Goal: Find specific page/section: Locate a particular part of the current website

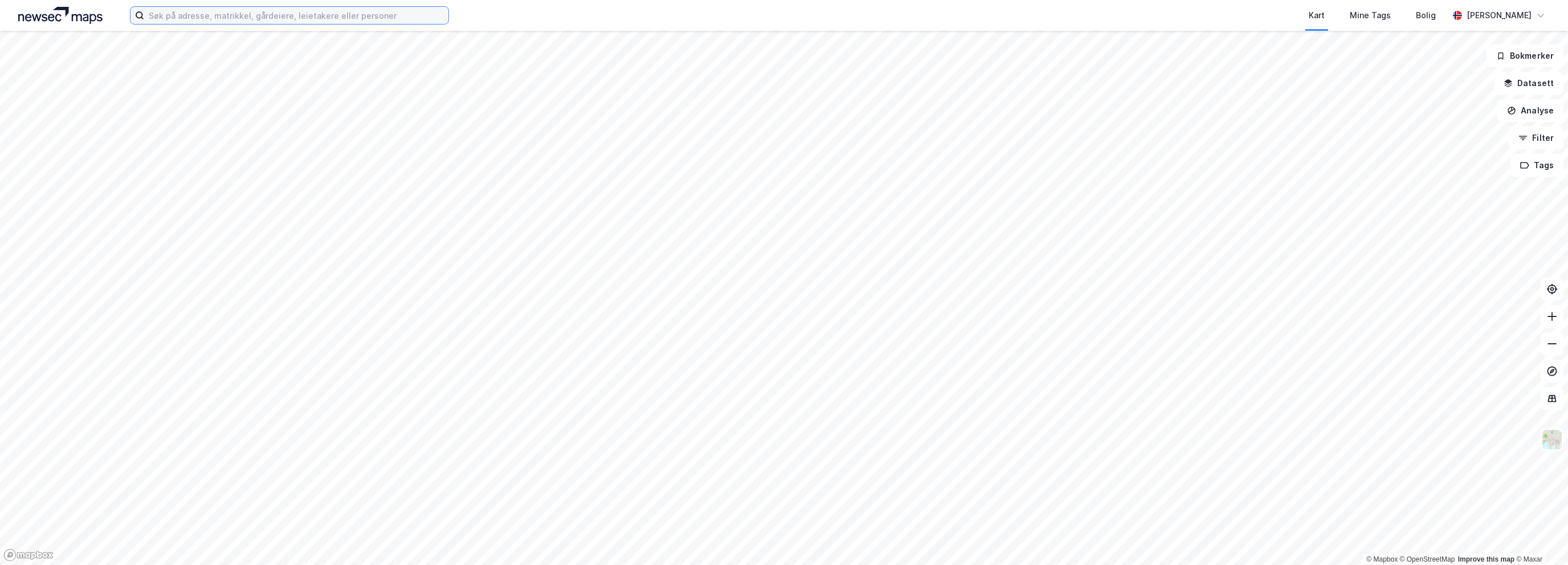
click at [282, 21] on input at bounding box center [296, 15] width 304 height 17
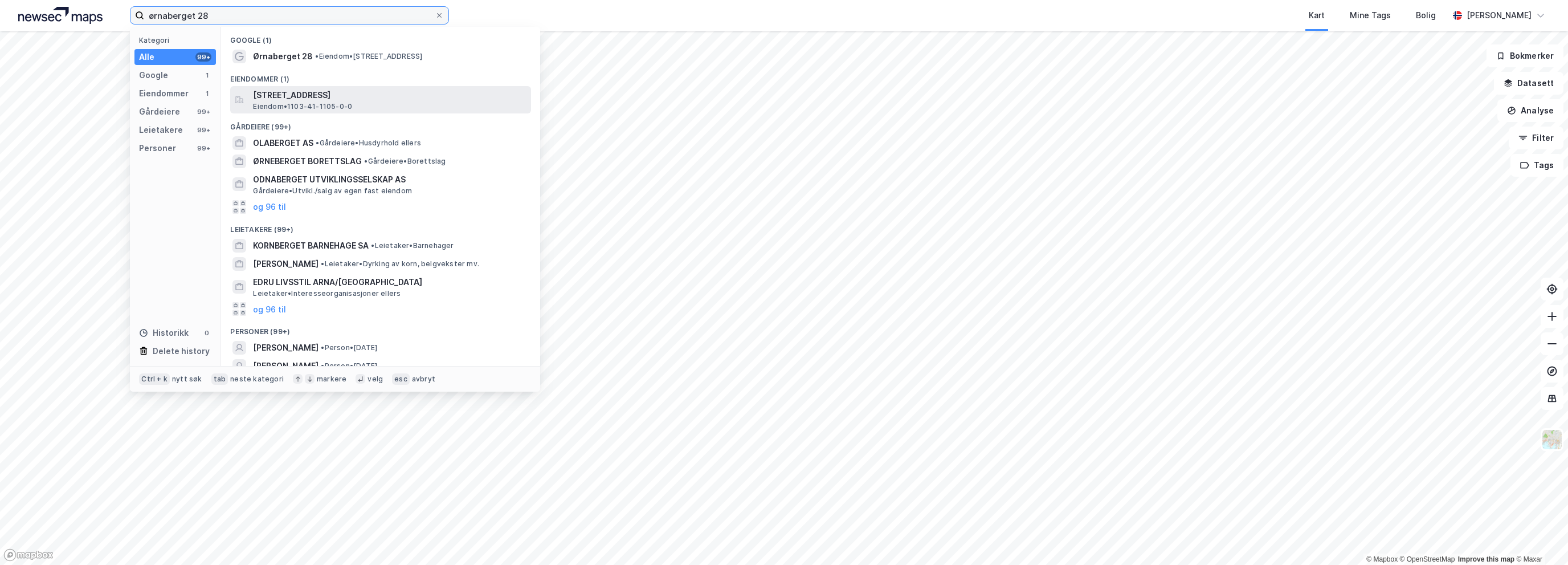
type input "ørnaberget 28"
click at [298, 95] on span "[STREET_ADDRESS]" at bounding box center [389, 95] width 273 height 13
